Goal: Information Seeking & Learning: Learn about a topic

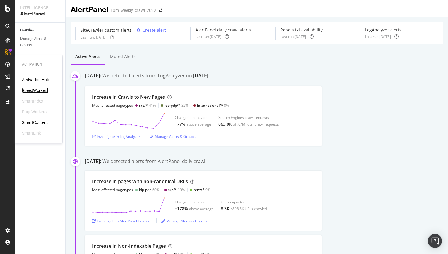
click at [35, 91] on div "SpeedWorkers" at bounding box center [35, 90] width 26 height 6
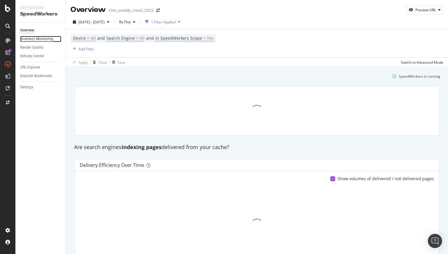
click at [48, 37] on div "Inventory Monitoring" at bounding box center [36, 39] width 33 height 6
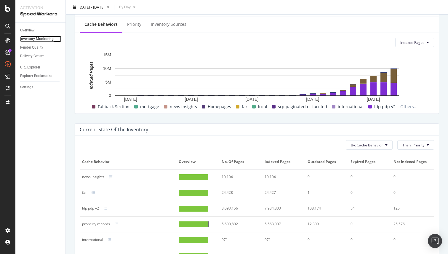
scroll to position [195, 0]
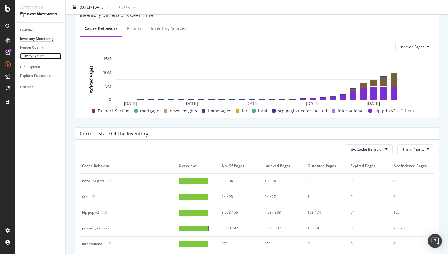
click at [40, 56] on div "Delivery Center" at bounding box center [32, 56] width 24 height 6
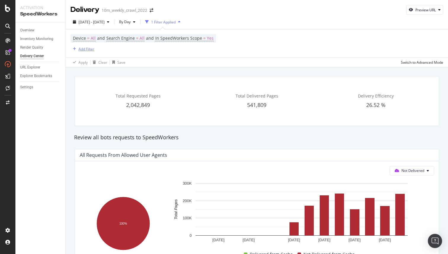
click at [90, 49] on div "Add Filter" at bounding box center [87, 49] width 16 height 5
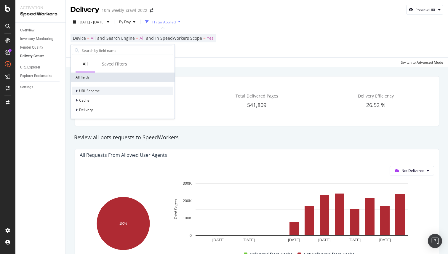
click at [77, 90] on icon at bounding box center [77, 91] width 2 height 4
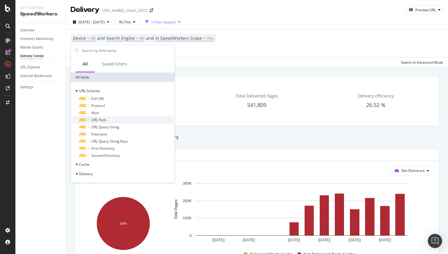
click at [100, 121] on span "URL Path" at bounding box center [98, 119] width 15 height 5
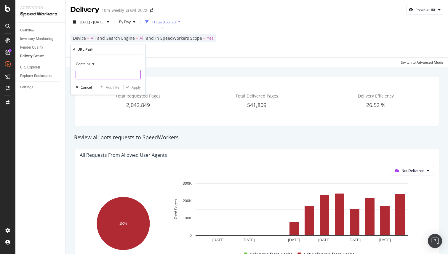
click at [91, 74] on input "text" at bounding box center [108, 74] width 65 height 9
type input "property"
click at [131, 85] on div "button" at bounding box center [128, 87] width 8 height 4
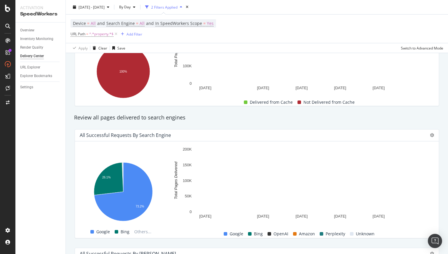
scroll to position [157, 0]
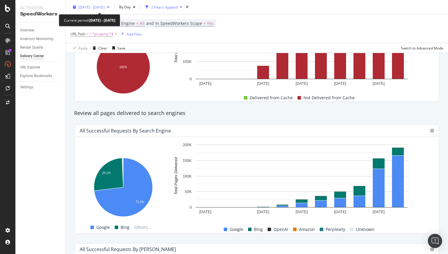
click at [105, 6] on span "[DATE] - [DATE]" at bounding box center [92, 6] width 26 height 5
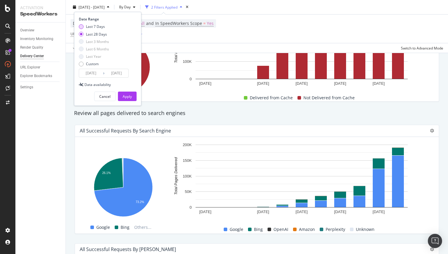
click at [82, 27] on div "Last 7 Days" at bounding box center [81, 26] width 5 height 5
type input "[DATE]"
click at [129, 94] on div "Apply" at bounding box center [127, 96] width 9 height 5
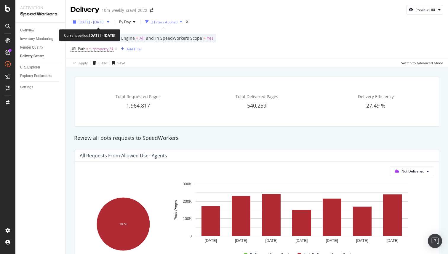
click at [105, 23] on span "[DATE] - [DATE]" at bounding box center [92, 22] width 26 height 5
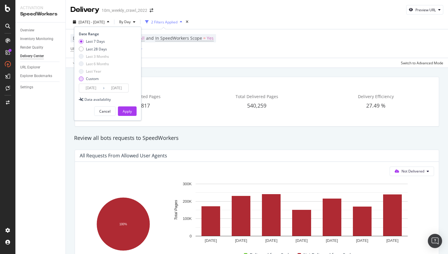
click at [82, 81] on div "Last 7 Days Last 28 Days Last 3 Months Last 6 Months Last Year Custom" at bounding box center [94, 61] width 30 height 45
click at [81, 79] on div "Custom" at bounding box center [81, 79] width 5 height 5
click at [98, 88] on input "[DATE]" at bounding box center [91, 88] width 24 height 8
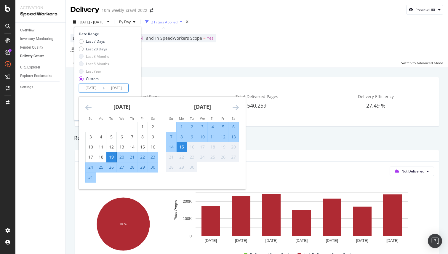
click at [233, 138] on div "13" at bounding box center [234, 137] width 10 height 6
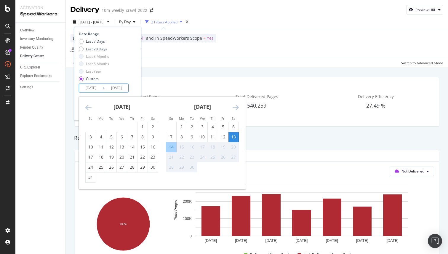
type input "[DATE]"
click at [170, 148] on div "14" at bounding box center [171, 147] width 10 height 6
type input "[DATE]"
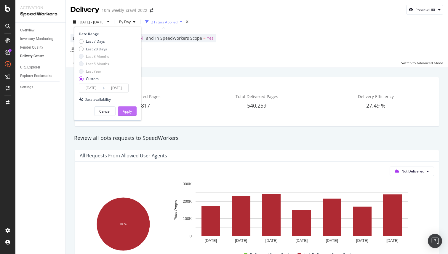
click at [130, 111] on div "Apply" at bounding box center [127, 111] width 9 height 5
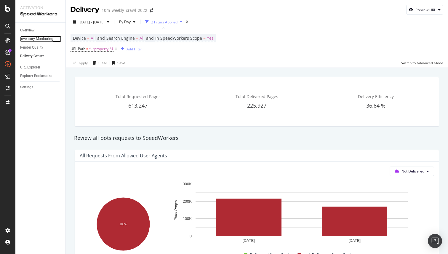
click at [49, 37] on div "Inventory Monitoring" at bounding box center [36, 39] width 33 height 6
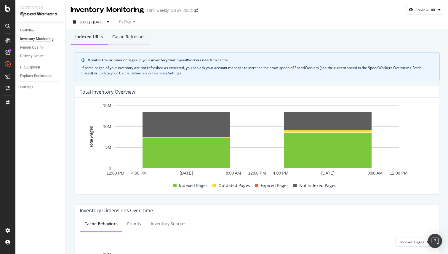
click at [132, 38] on div "Cache refreshes" at bounding box center [128, 37] width 33 height 6
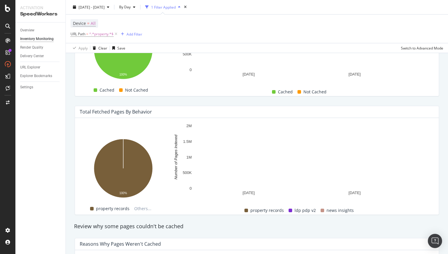
scroll to position [171, 0]
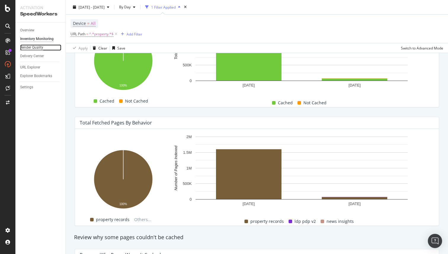
click at [36, 48] on div "Render Quality" at bounding box center [31, 47] width 23 height 6
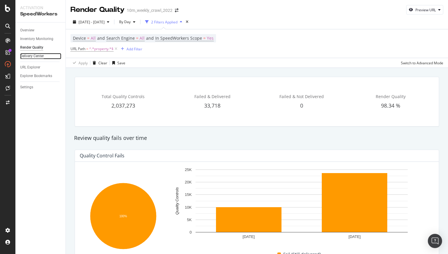
click at [34, 57] on div "Delivery Center" at bounding box center [32, 56] width 24 height 6
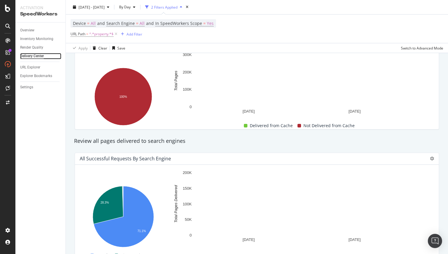
scroll to position [128, 0]
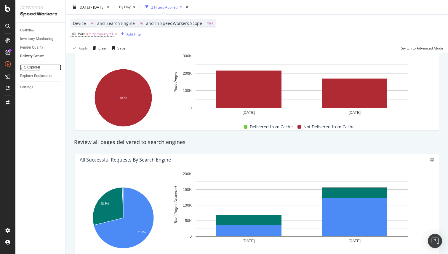
click at [31, 68] on div "URL Explorer" at bounding box center [30, 67] width 20 height 6
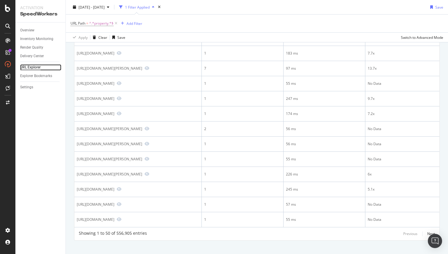
scroll to position [644, 0]
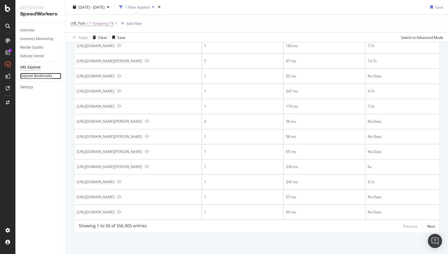
click at [44, 77] on div "Explorer Bookmarks" at bounding box center [36, 76] width 32 height 6
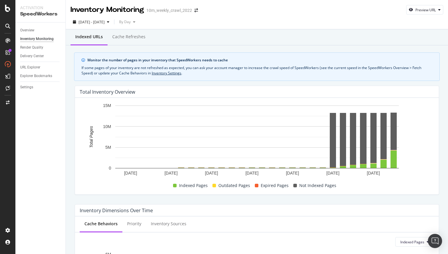
click at [108, 17] on div "2025 Aug. 15th - Sep. 11th By Day" at bounding box center [257, 22] width 383 height 15
click at [105, 22] on span "2025 Aug. 15th - Sep. 11th" at bounding box center [92, 22] width 26 height 5
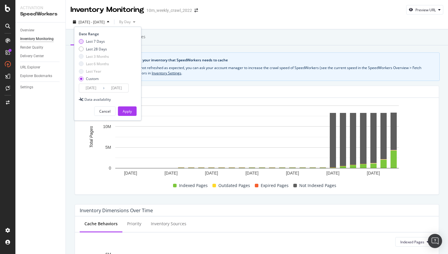
click at [83, 40] on div "Last 7 Days" at bounding box center [81, 41] width 5 height 5
type input "[DATE]"
click at [134, 113] on button "Apply" at bounding box center [127, 110] width 19 height 9
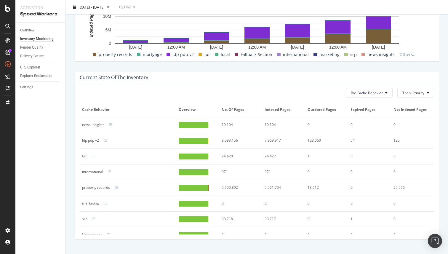
scroll to position [263, 0]
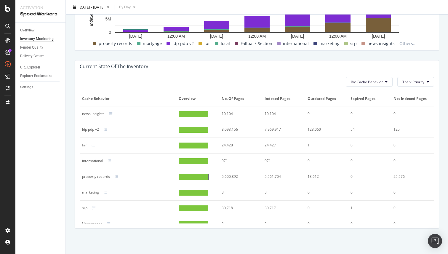
click at [94, 176] on div "property records" at bounding box center [96, 176] width 28 height 5
click at [119, 178] on div at bounding box center [120, 177] width 11 height 4
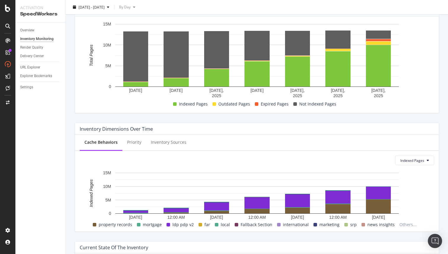
scroll to position [74, 0]
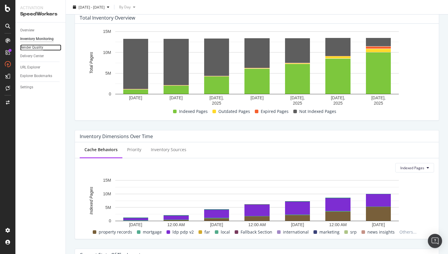
click at [39, 46] on div "Render Quality" at bounding box center [31, 47] width 23 height 6
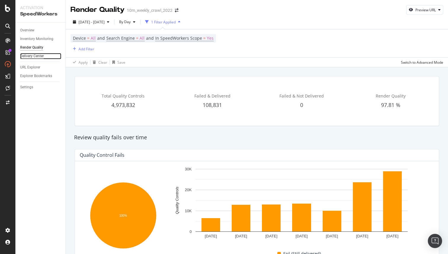
click at [40, 54] on div "Delivery Center" at bounding box center [32, 56] width 24 height 6
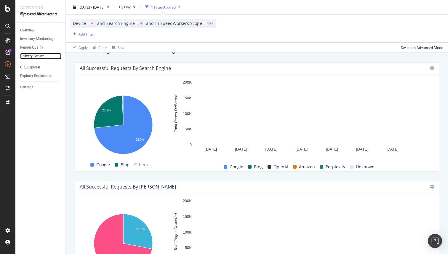
scroll to position [199, 0]
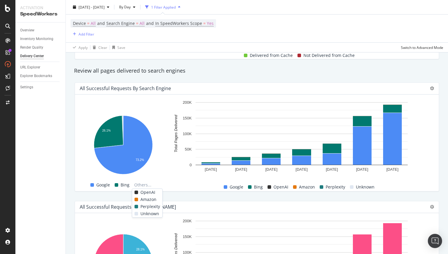
click at [146, 192] on span "OpenAI" at bounding box center [148, 192] width 15 height 7
click at [136, 193] on span at bounding box center [137, 193] width 4 height 4
click at [274, 186] on span "OpenAI" at bounding box center [281, 187] width 15 height 7
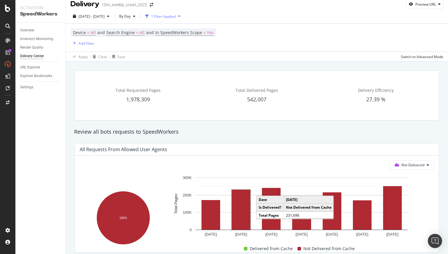
scroll to position [0, 0]
